Goal: Obtain resource: Download file/media

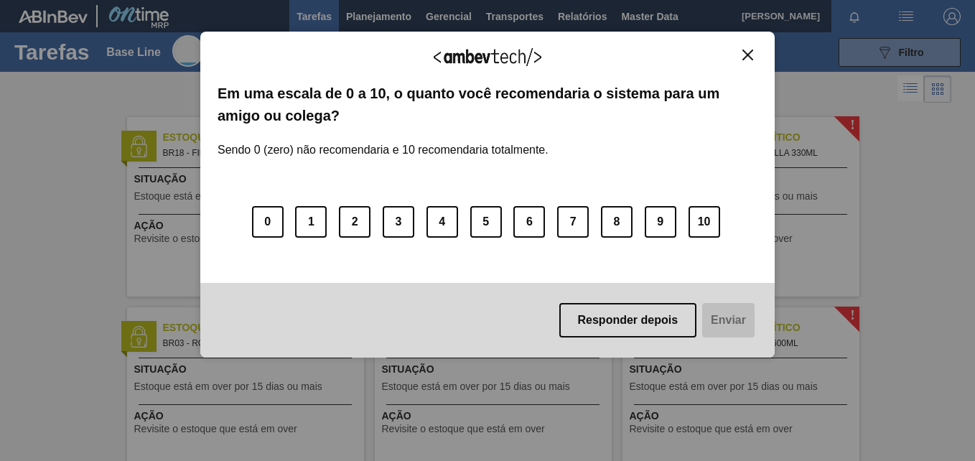
click at [744, 51] on img "Close" at bounding box center [747, 55] width 11 height 11
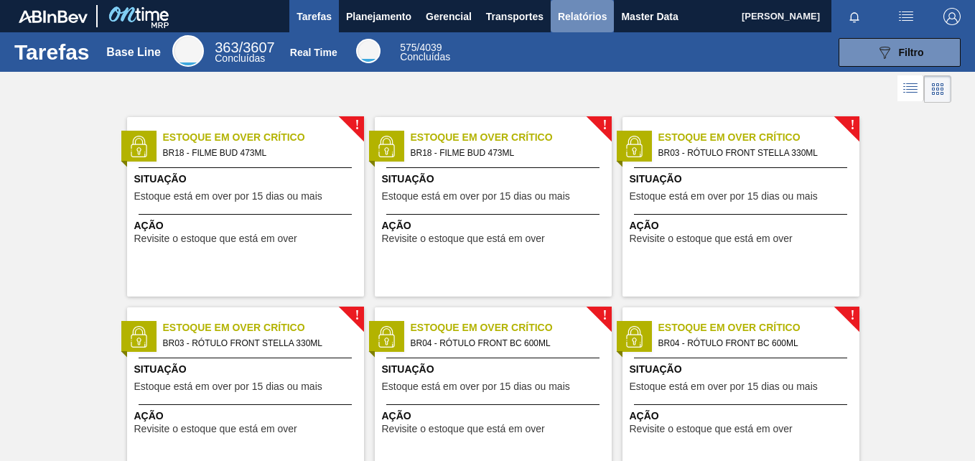
click at [583, 11] on span "Relatórios" at bounding box center [582, 16] width 49 height 17
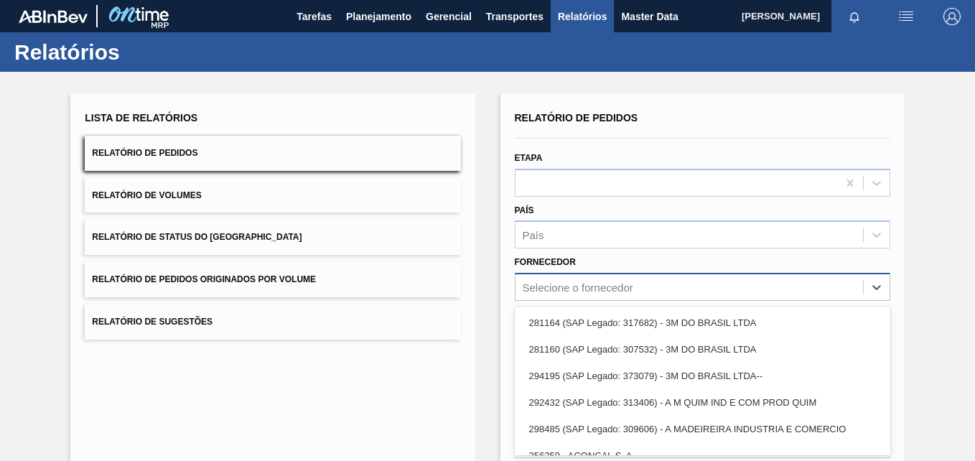
click at [592, 285] on div "option 281164 (SAP Legado: 317682) - 3M DO BRASIL LTDA focused, 1 of 101. 101 r…" at bounding box center [702, 287] width 375 height 28
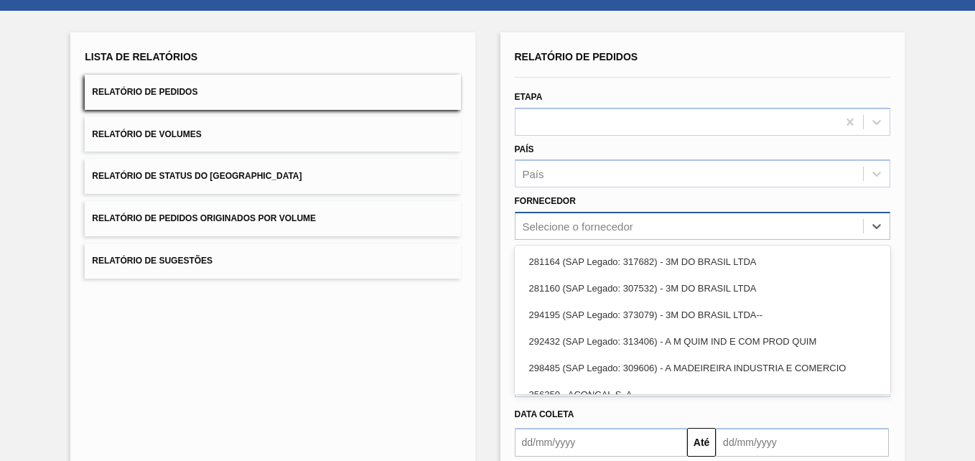
scroll to position [67, 0]
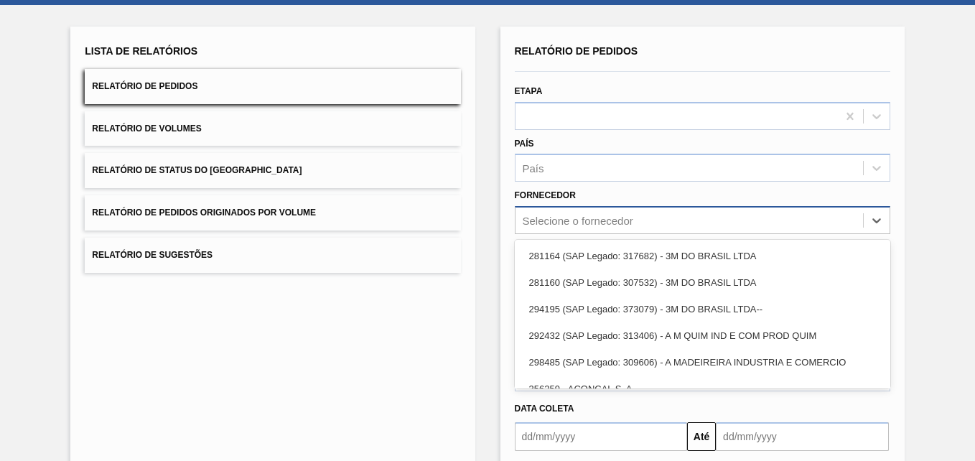
paste input "289877"
type input "289877"
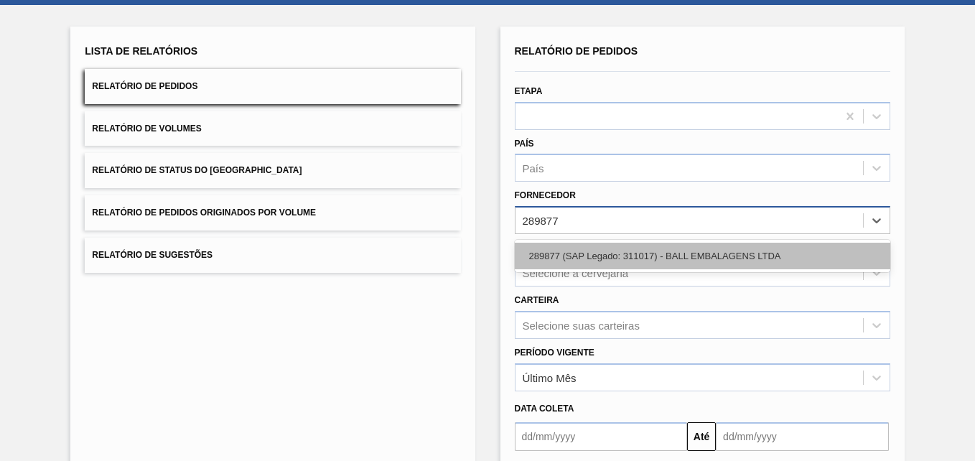
click at [605, 256] on div "289877 (SAP Legado: 311017) - BALL EMBALAGENS LTDA" at bounding box center [702, 256] width 375 height 27
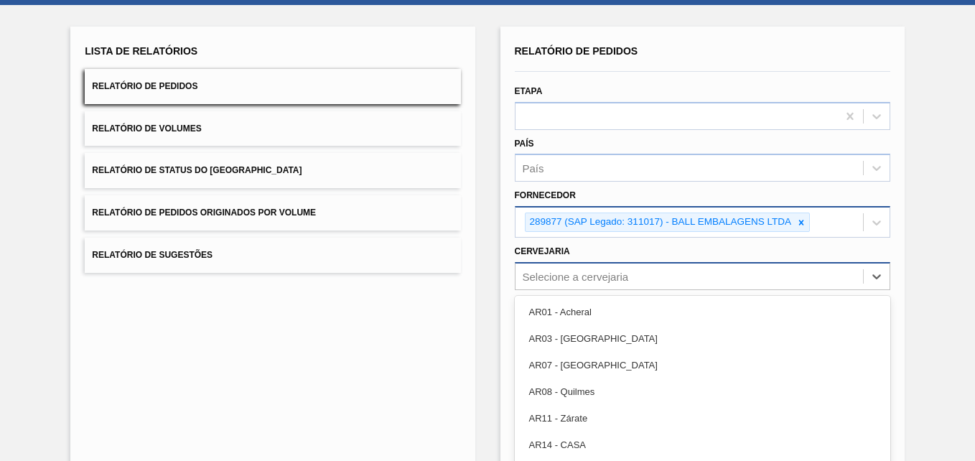
scroll to position [123, 0]
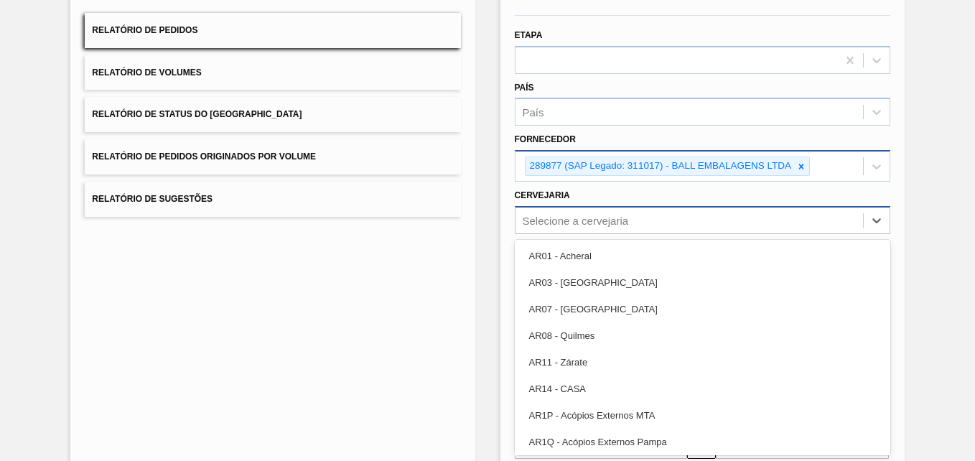
click at [548, 234] on div "option AR03 - Corrientes focused, 2 of 92. 92 results available. Use Up and Dow…" at bounding box center [702, 220] width 375 height 28
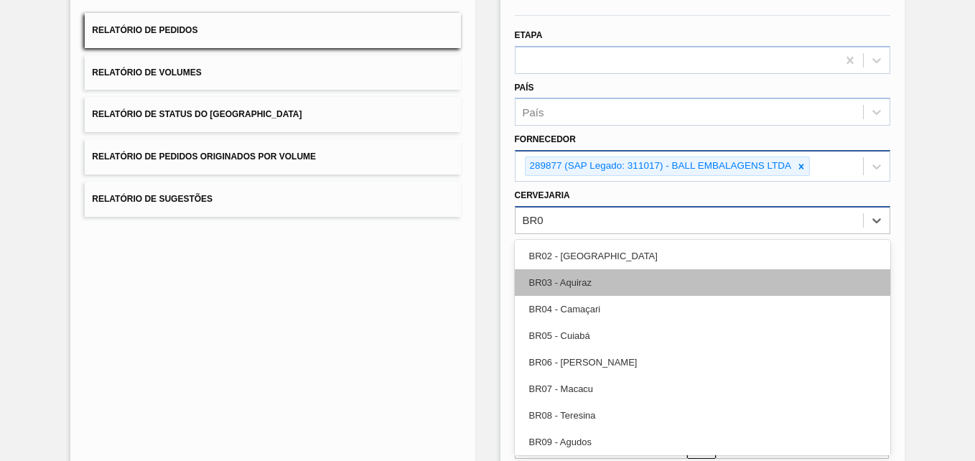
type input "BR07"
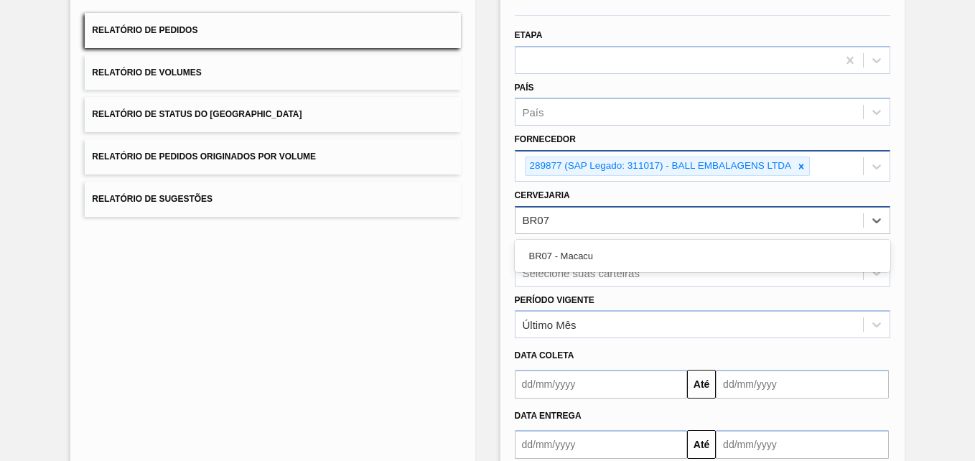
click at [538, 240] on div "BR07 - Macacu" at bounding box center [702, 256] width 375 height 32
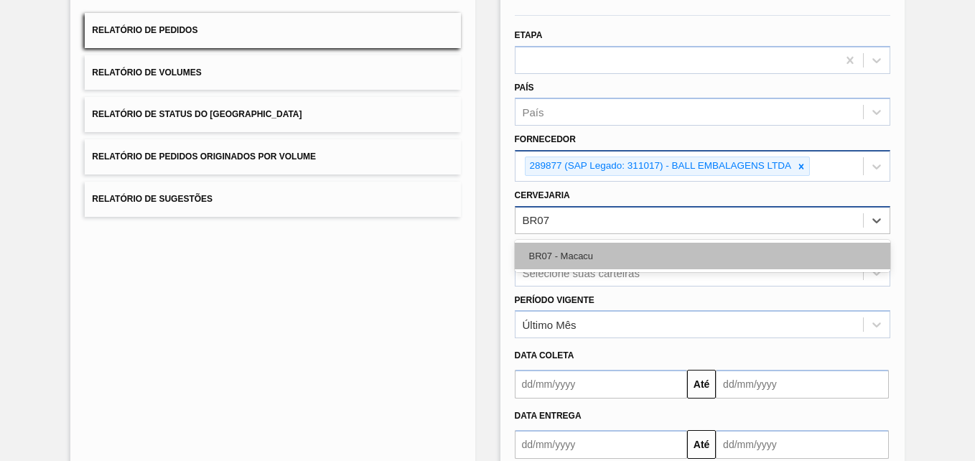
click at [543, 250] on div "BR07 - Macacu" at bounding box center [702, 256] width 375 height 27
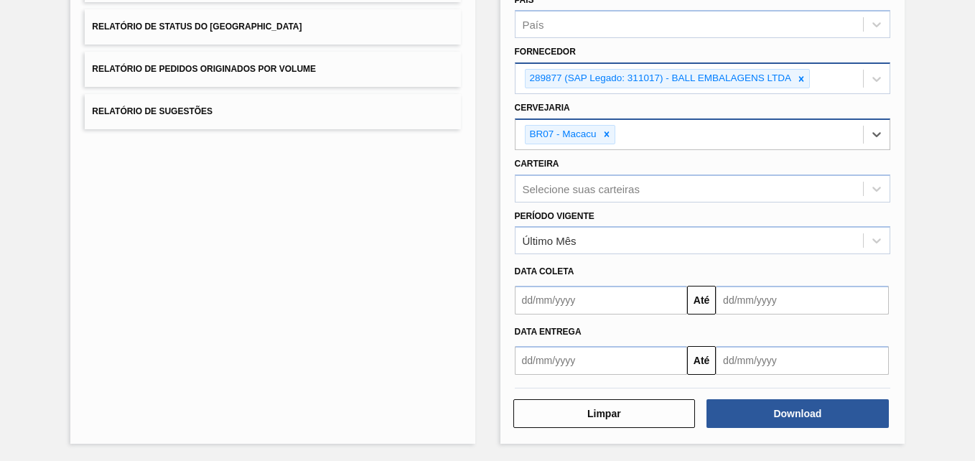
scroll to position [211, 0]
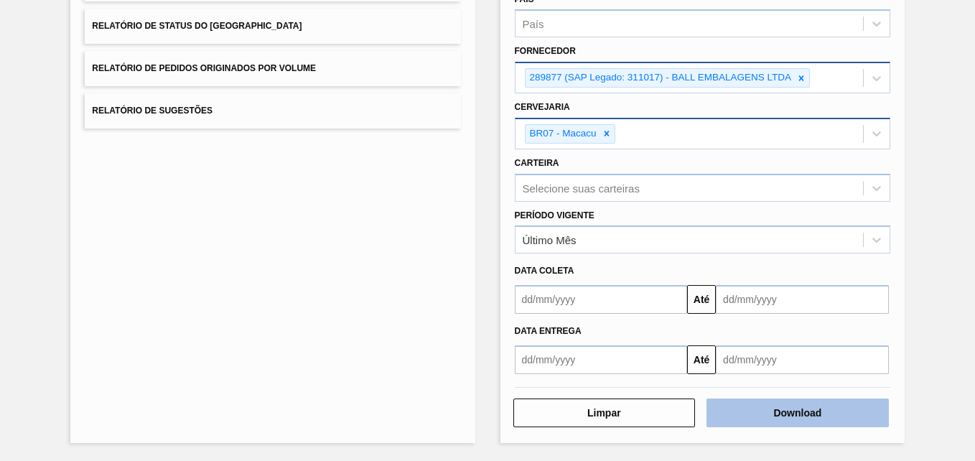
click at [856, 400] on button "Download" at bounding box center [797, 412] width 182 height 29
